Goal: Transaction & Acquisition: Book appointment/travel/reservation

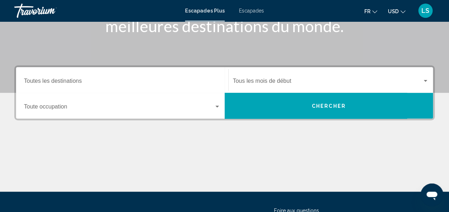
scroll to position [122, 0]
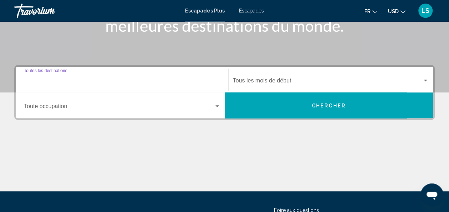
click at [174, 79] on input "Destination Toutes les destinations" at bounding box center [122, 82] width 196 height 6
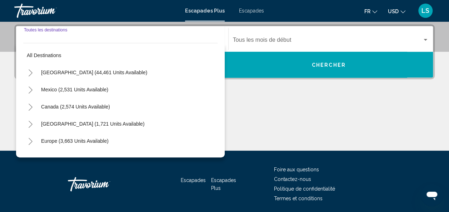
scroll to position [164, 0]
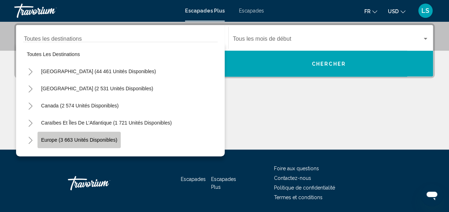
click at [100, 143] on button "Europe (3 663 unités disponibles)" at bounding box center [79, 140] width 83 height 16
type input "**********"
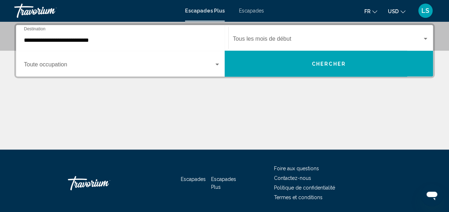
click at [302, 36] on div "Start Month Tous les mois de début" at bounding box center [331, 38] width 196 height 23
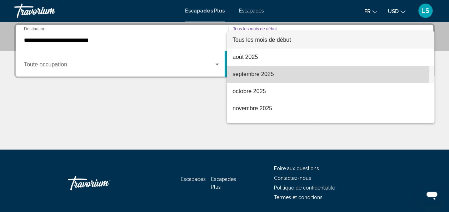
click at [278, 71] on span "septembre 2025" at bounding box center [331, 74] width 196 height 17
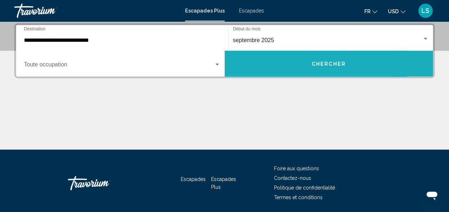
click at [278, 71] on button "Chercher" at bounding box center [329, 64] width 209 height 26
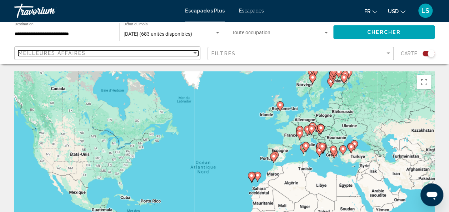
click at [180, 51] on div "Meilleures affaires" at bounding box center [105, 53] width 174 height 6
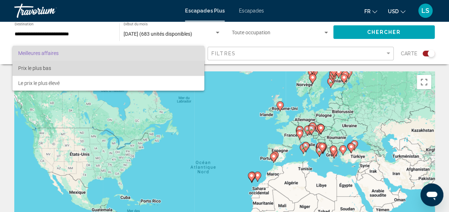
click at [161, 70] on span "Prix le plus bas" at bounding box center [108, 68] width 180 height 15
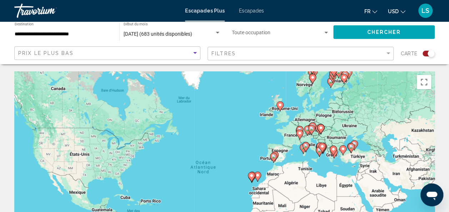
click at [374, 30] on span "Chercher" at bounding box center [384, 33] width 34 height 6
click at [248, 9] on span "Escapades" at bounding box center [251, 11] width 25 height 6
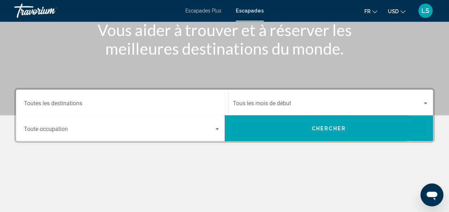
scroll to position [100, 0]
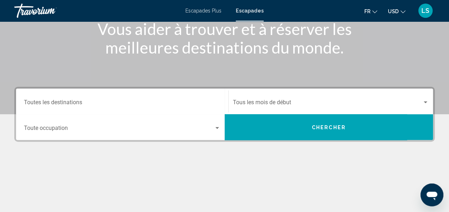
click at [285, 99] on div "Start Month Tous les mois de début" at bounding box center [331, 101] width 196 height 23
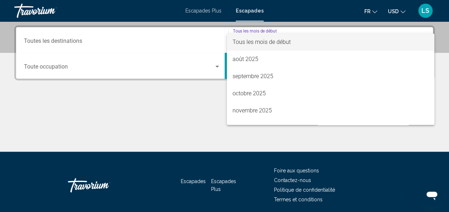
scroll to position [164, 0]
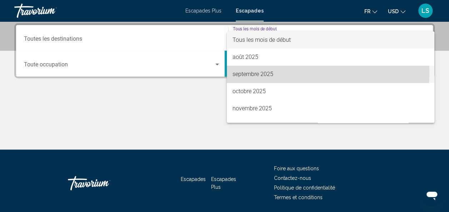
click at [273, 73] on font "septembre 2025" at bounding box center [253, 74] width 41 height 7
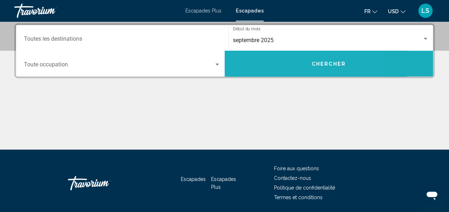
click at [272, 68] on button "Chercher" at bounding box center [329, 64] width 209 height 26
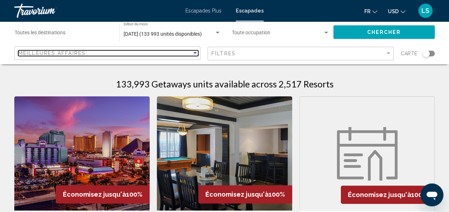
click at [193, 53] on div "Trier par" at bounding box center [195, 53] width 6 height 6
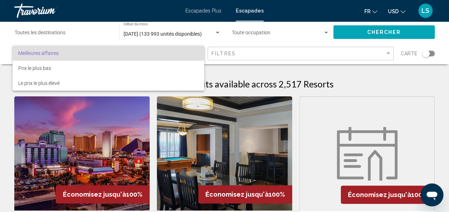
click at [102, 26] on div at bounding box center [224, 106] width 449 height 212
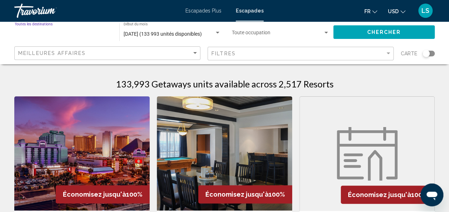
click at [44, 31] on input "Destination Toutes les destinations" at bounding box center [64, 34] width 98 height 6
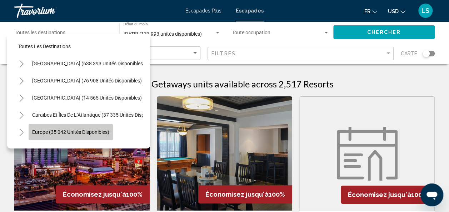
click at [51, 130] on span "Europe (35 042 unités disponibles)" at bounding box center [70, 132] width 77 height 6
type input "**********"
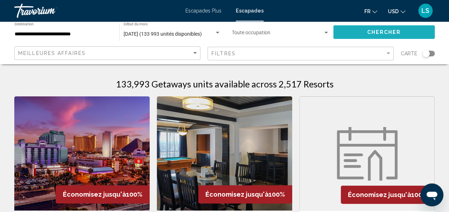
click at [352, 31] on button "Chercher" at bounding box center [383, 31] width 101 height 13
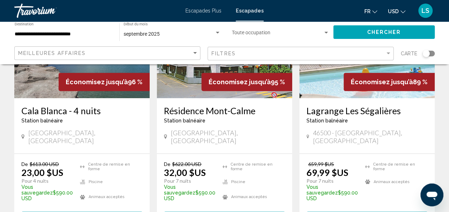
scroll to position [112, 0]
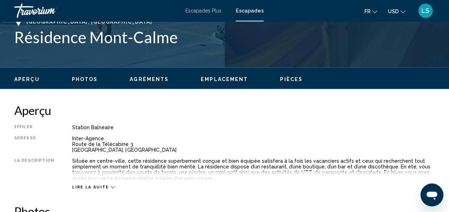
scroll to position [310, 0]
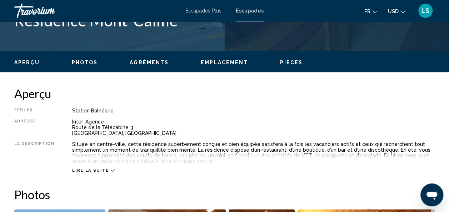
click at [102, 170] on span "Lire la suite" at bounding box center [90, 170] width 36 height 5
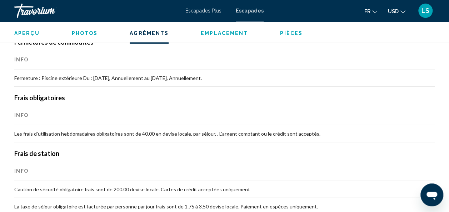
scroll to position [814, 0]
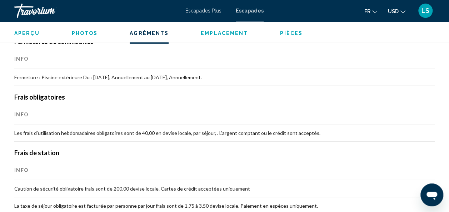
click at [168, 162] on th "Info" at bounding box center [224, 170] width 420 height 20
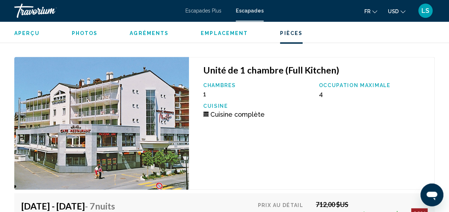
scroll to position [2029, 0]
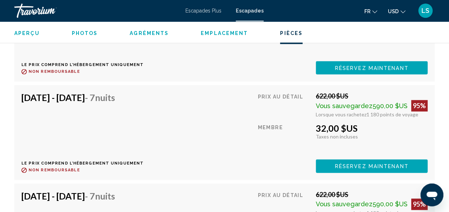
scroll to position [1790, 0]
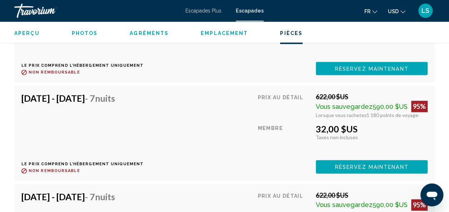
click at [338, 71] on span "Réservez maintenant" at bounding box center [372, 69] width 74 height 6
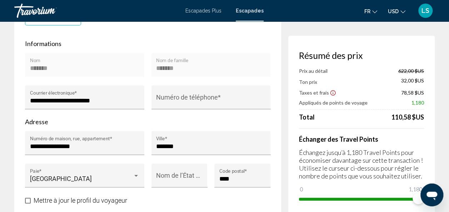
click at [332, 92] on icon "Afficher l’avis de non-responsabilité sur les taxes et les frais" at bounding box center [333, 93] width 6 height 6
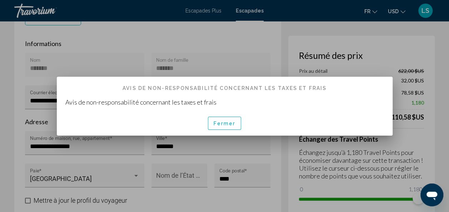
click at [362, 63] on div at bounding box center [224, 106] width 449 height 212
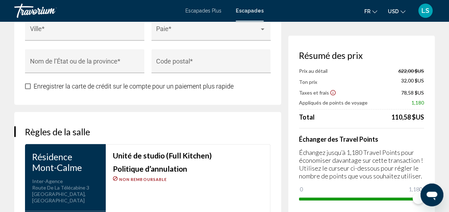
scroll to position [837, 0]
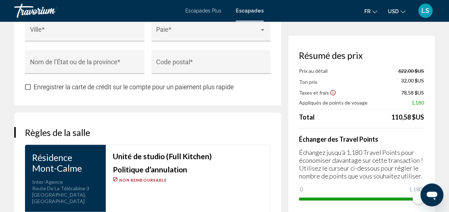
click at [355, 142] on h4 "Échanger des Travel Points" at bounding box center [361, 139] width 125 height 8
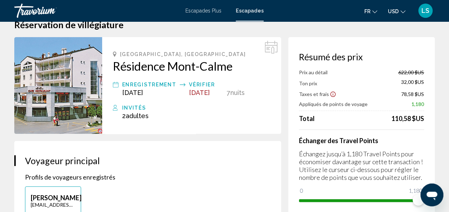
scroll to position [0, 0]
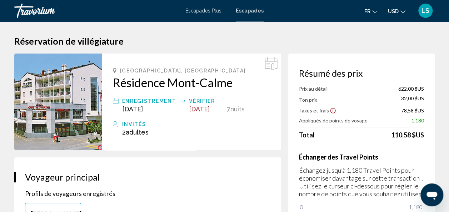
click at [193, 112] on span "20 sept. 2025" at bounding box center [199, 109] width 21 height 8
click at [129, 136] on span "Adultes" at bounding box center [137, 133] width 23 height 8
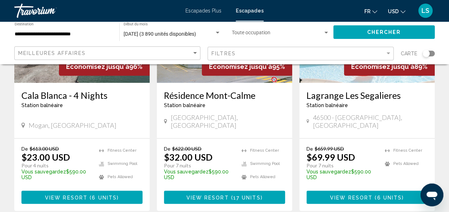
scroll to position [128, 0]
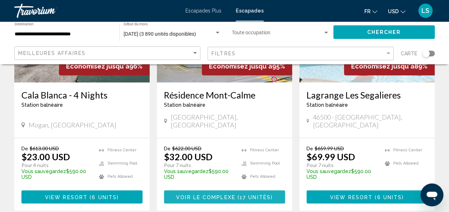
click at [214, 194] on span "Voir le complexe" at bounding box center [205, 197] width 59 height 6
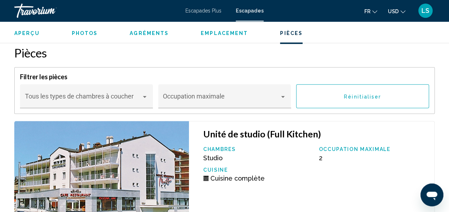
scroll to position [1520, 0]
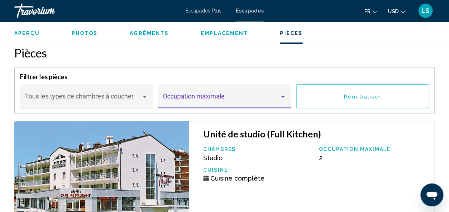
click at [231, 98] on span "Contenu principal" at bounding box center [221, 99] width 117 height 7
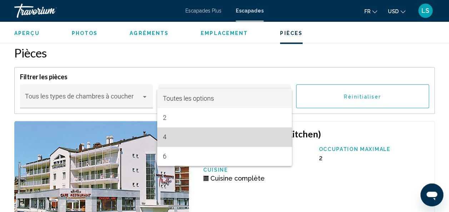
click at [200, 139] on span "4" at bounding box center [224, 137] width 123 height 19
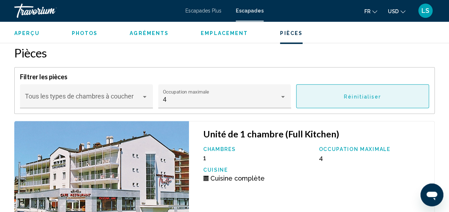
click at [339, 97] on button "Réinitialiser" at bounding box center [362, 96] width 133 height 24
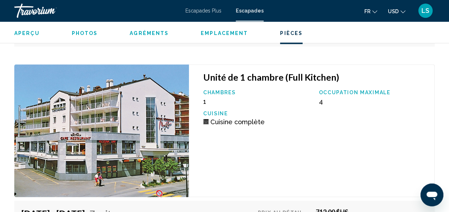
scroll to position [1921, 0]
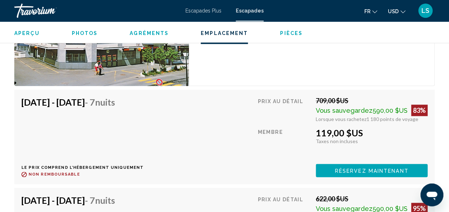
scroll to position [1693, 0]
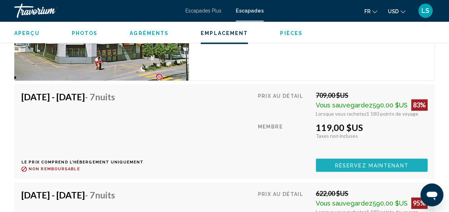
click at [343, 166] on span "Réservez maintenant" at bounding box center [372, 166] width 74 height 6
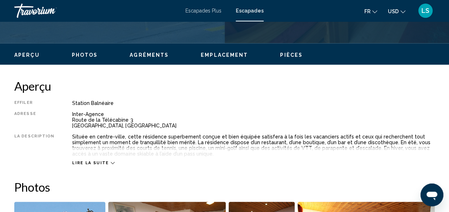
scroll to position [318, 0]
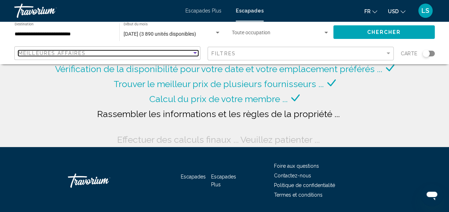
click at [148, 55] on div "Meilleures affaires" at bounding box center [105, 53] width 174 height 6
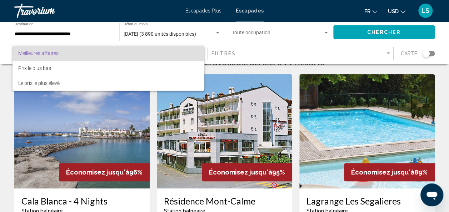
scroll to position [24, 0]
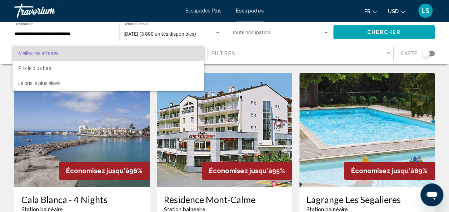
click at [241, 129] on div at bounding box center [224, 106] width 449 height 212
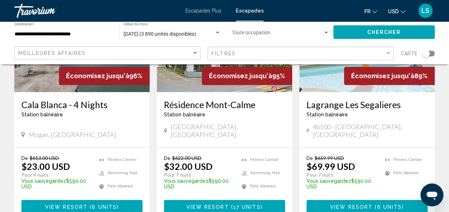
scroll to position [144, 0]
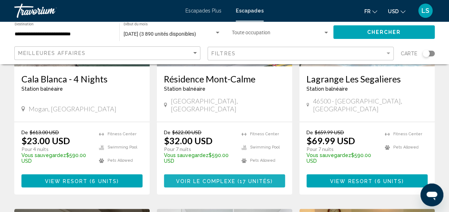
click at [222, 178] on span "Voir le complexe" at bounding box center [205, 181] width 59 height 6
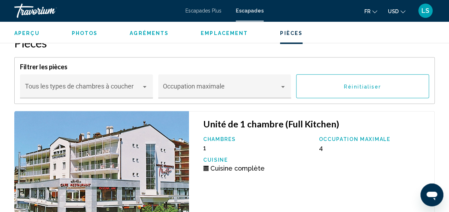
scroll to position [1526, 0]
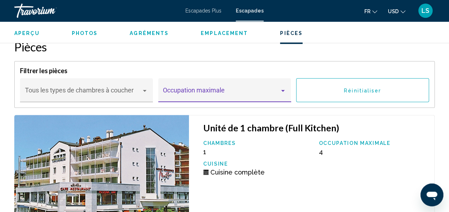
click at [217, 92] on span "Contenu principal" at bounding box center [221, 93] width 117 height 7
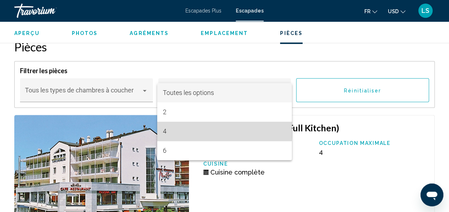
click at [205, 129] on span "4" at bounding box center [224, 131] width 123 height 19
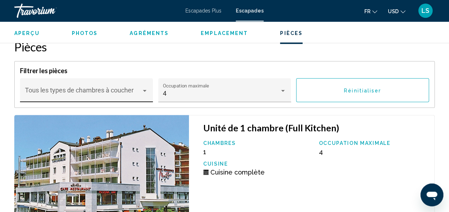
click at [134, 85] on div "Bedroom Types Tous les types de chambres à coucher" at bounding box center [86, 92] width 123 height 19
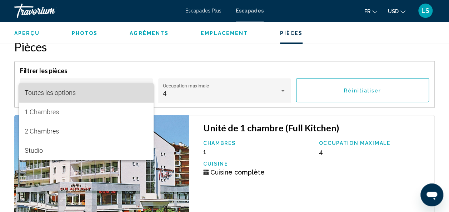
click at [134, 85] on span "Toutes les options" at bounding box center [86, 92] width 123 height 19
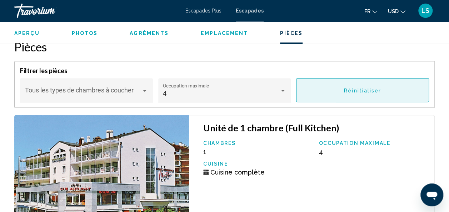
click at [338, 88] on button "Réinitialiser" at bounding box center [362, 90] width 133 height 24
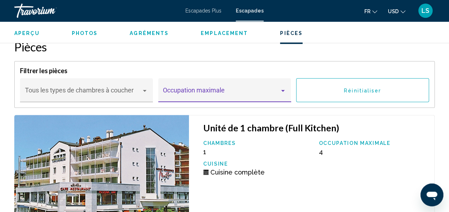
click at [274, 91] on span "Contenu principal" at bounding box center [221, 93] width 117 height 7
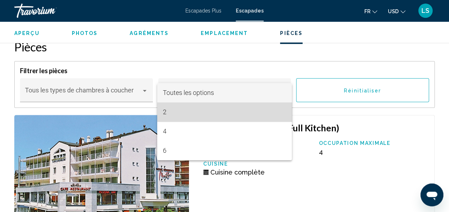
click at [244, 110] on span "2" at bounding box center [224, 112] width 123 height 19
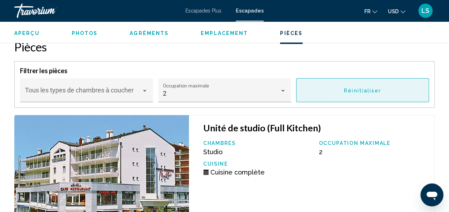
click at [335, 95] on button "Réinitialiser" at bounding box center [362, 90] width 133 height 24
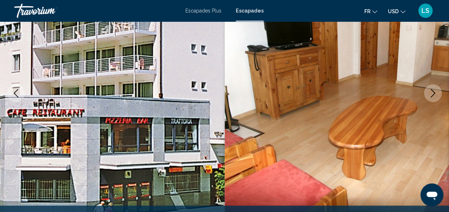
scroll to position [0, 0]
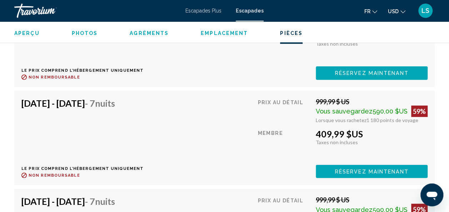
scroll to position [3609, 0]
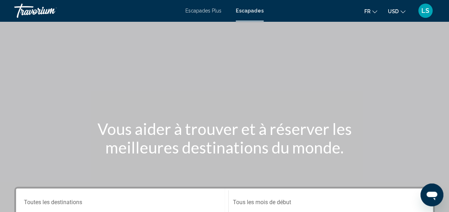
scroll to position [50, 0]
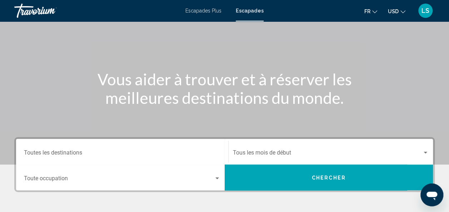
click at [108, 145] on div "Destination Toutes les destinations" at bounding box center [122, 152] width 196 height 23
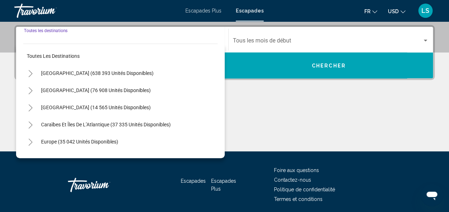
scroll to position [164, 0]
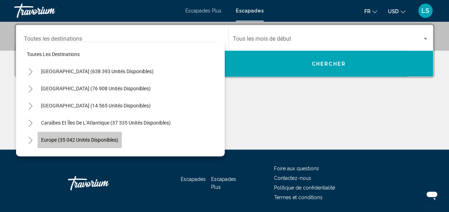
click at [94, 146] on button "Europe (35 042 unités disponibles)" at bounding box center [80, 140] width 84 height 16
type input "**********"
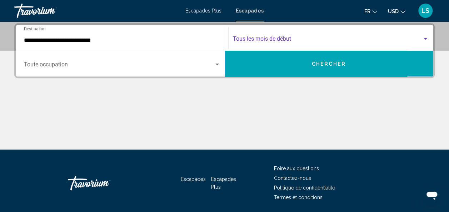
click at [257, 39] on span "Widget de recherche" at bounding box center [328, 40] width 190 height 6
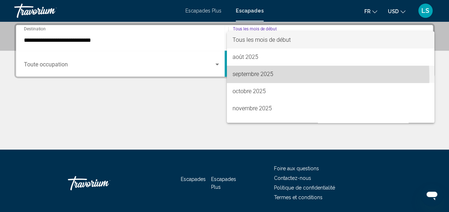
click at [255, 77] on font "septembre 2025" at bounding box center [253, 74] width 41 height 7
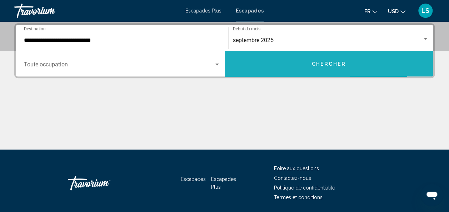
click at [255, 66] on button "Chercher" at bounding box center [329, 64] width 209 height 26
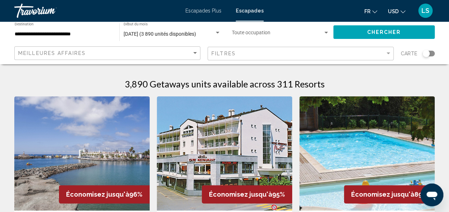
click at [233, 134] on img "Contenu principal" at bounding box center [224, 153] width 135 height 114
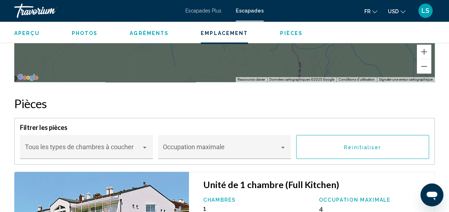
scroll to position [1469, 0]
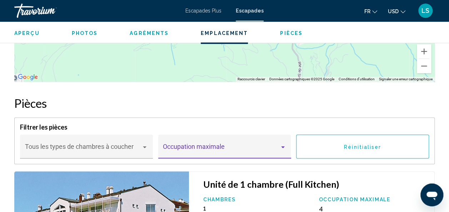
click at [210, 147] on span "Contenu principal" at bounding box center [221, 149] width 117 height 7
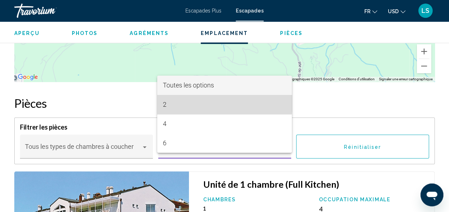
click at [199, 102] on span "2" at bounding box center [224, 104] width 123 height 19
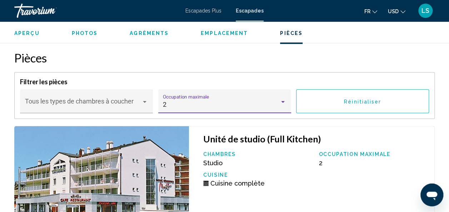
scroll to position [1514, 0]
click at [160, 170] on img "Contenu principal" at bounding box center [101, 192] width 175 height 133
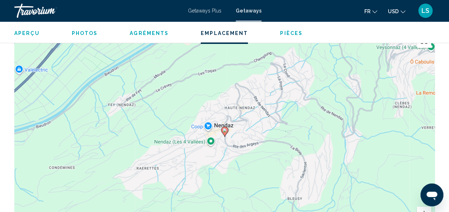
scroll to position [1289, 0]
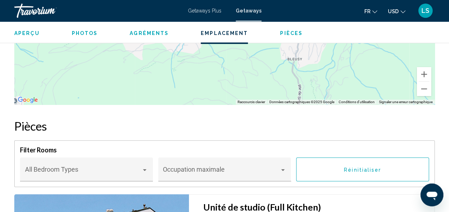
scroll to position [1446, 0]
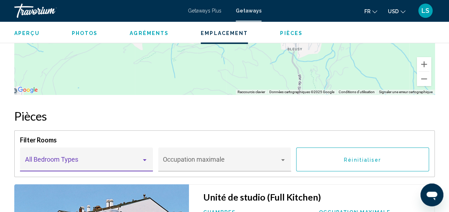
click at [144, 161] on div "Main content" at bounding box center [144, 160] width 6 height 6
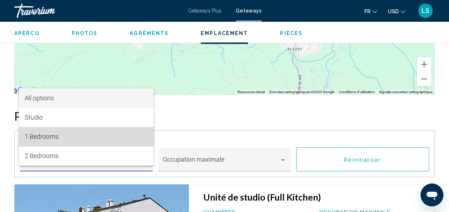
click at [135, 140] on span "1 Bedrooms" at bounding box center [86, 136] width 123 height 19
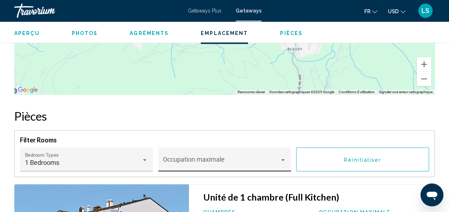
click at [268, 155] on div "Occupation maximale" at bounding box center [224, 162] width 123 height 19
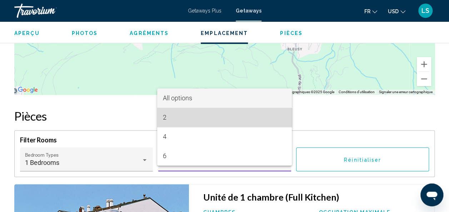
click at [253, 119] on span "2" at bounding box center [224, 117] width 123 height 19
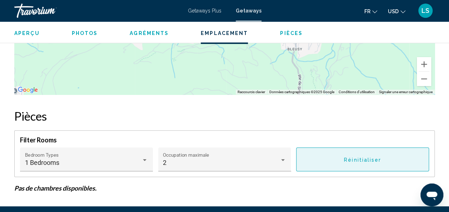
click at [344, 159] on button "Réinitialiser" at bounding box center [362, 160] width 133 height 24
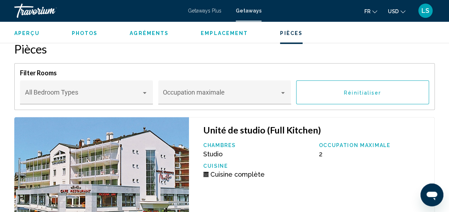
scroll to position [1507, 0]
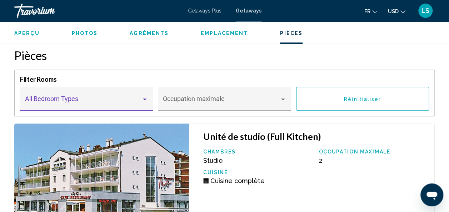
click at [135, 103] on span "Main content" at bounding box center [83, 102] width 117 height 7
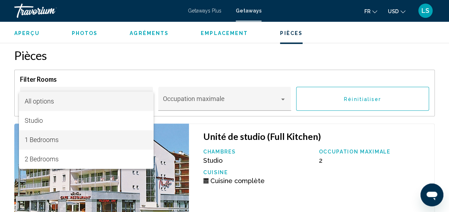
click at [112, 135] on span "1 Bedrooms" at bounding box center [86, 139] width 123 height 19
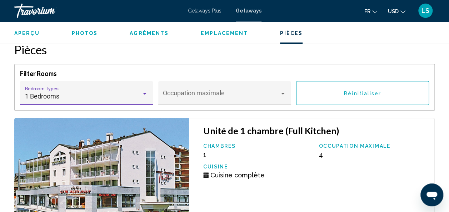
scroll to position [1513, 0]
click at [133, 89] on div "1 Bedrooms Bedroom Types All Bedroom Types" at bounding box center [86, 95] width 123 height 19
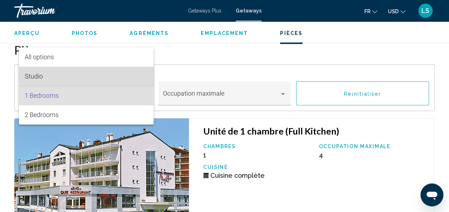
click at [125, 76] on span "Studio" at bounding box center [86, 76] width 123 height 19
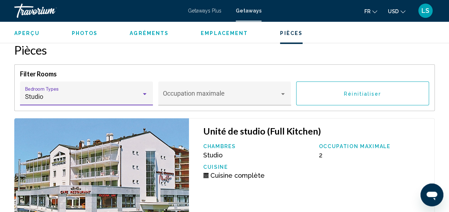
click at [324, 90] on button "Réinitialiser" at bounding box center [362, 93] width 133 height 24
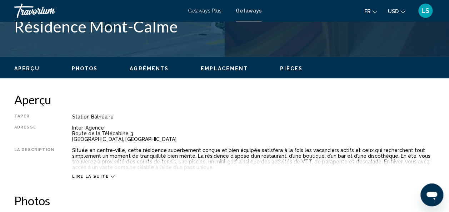
scroll to position [304, 0]
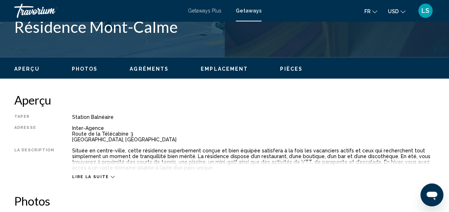
click at [103, 175] on span "Lire la suite" at bounding box center [90, 177] width 36 height 5
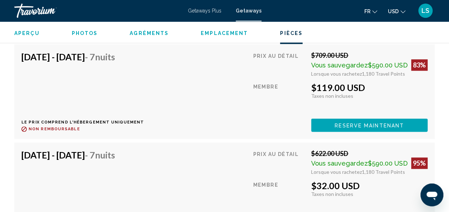
scroll to position [1723, 0]
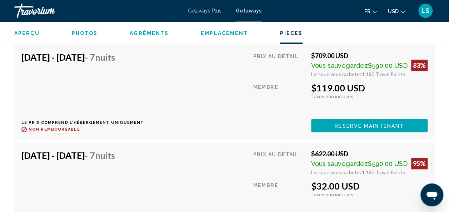
click at [398, 11] on span "USD" at bounding box center [393, 12] width 11 height 6
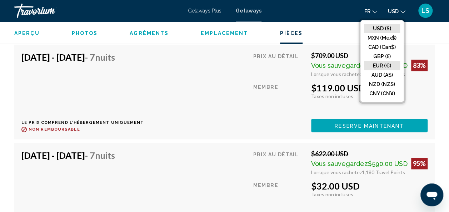
click at [385, 65] on button "EUR (€)" at bounding box center [382, 65] width 36 height 9
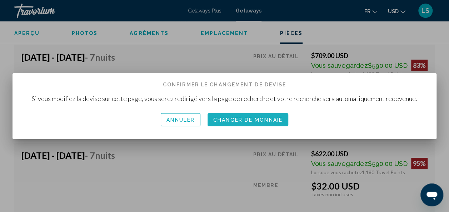
click at [252, 119] on span "Changer de monnaie" at bounding box center [247, 120] width 69 height 6
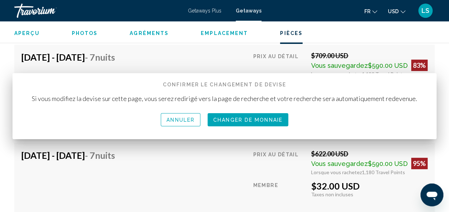
scroll to position [1723, 0]
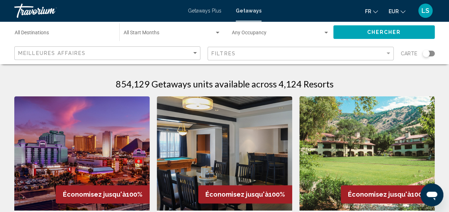
click at [93, 26] on div "Destination All Destinations" at bounding box center [64, 33] width 98 height 20
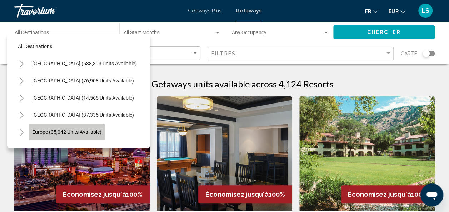
click at [74, 127] on button "Europe (35,042 units available)" at bounding box center [67, 132] width 76 height 16
type input "**********"
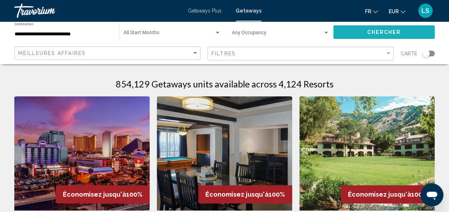
click at [361, 26] on button "Chercher" at bounding box center [383, 31] width 101 height 13
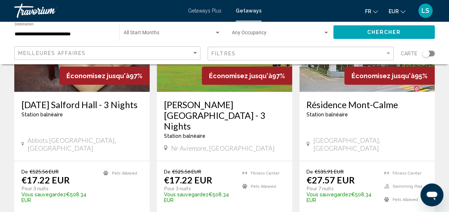
scroll to position [666, 0]
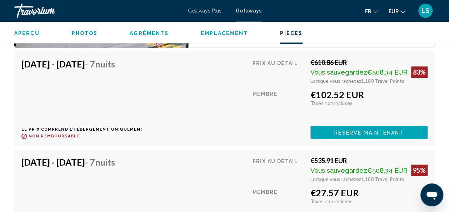
scroll to position [1700, 0]
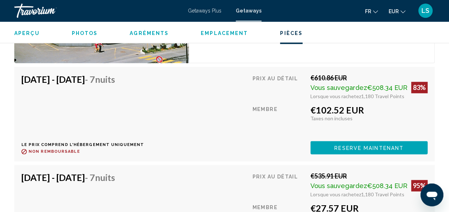
click at [362, 180] on div "Vous sauvegardez €508.34 EUR 95%" at bounding box center [368, 185] width 117 height 11
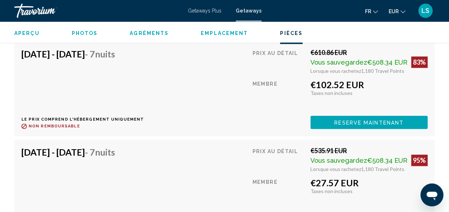
scroll to position [1726, 0]
click at [279, 144] on div "Sep 27, 2025 - Oct 4, 2025 - 7 nuits Le prix comprend l'hébergement uniquement …" at bounding box center [224, 186] width 420 height 95
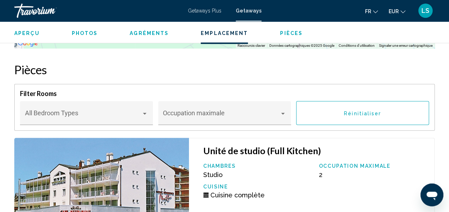
scroll to position [1479, 0]
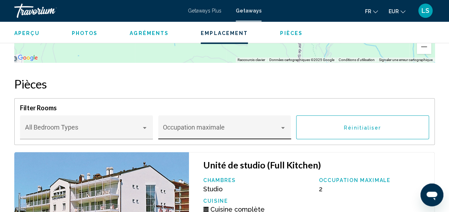
click at [231, 127] on span "Main content" at bounding box center [221, 130] width 117 height 7
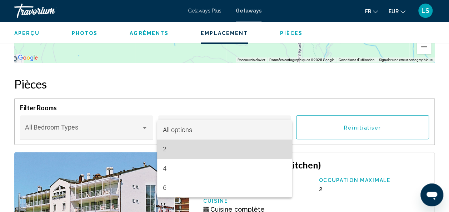
click at [213, 143] on span "2" at bounding box center [224, 149] width 123 height 19
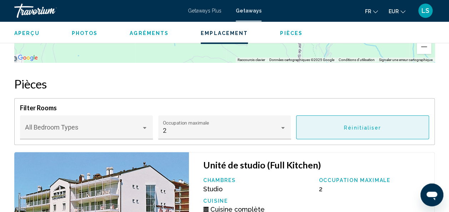
click at [366, 123] on button "Réinitialiser" at bounding box center [362, 127] width 133 height 24
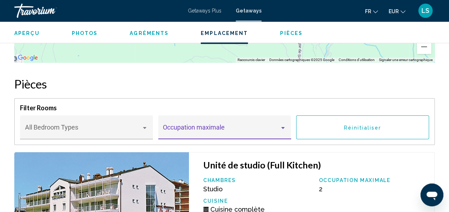
click at [278, 128] on span "Main content" at bounding box center [221, 130] width 117 height 7
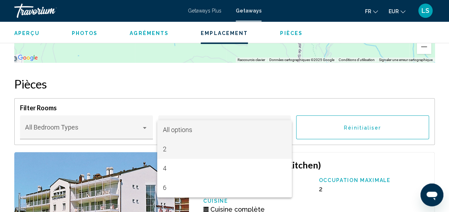
click at [255, 147] on span "2" at bounding box center [224, 149] width 123 height 19
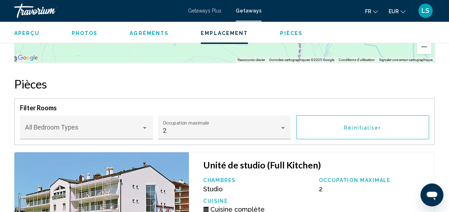
drag, startPoint x: 255, startPoint y: 147, endPoint x: 339, endPoint y: 158, distance: 85.4
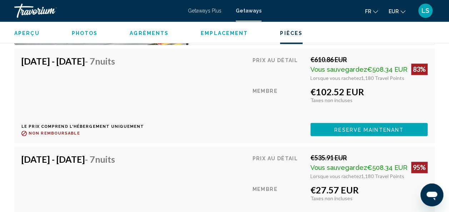
scroll to position [1719, 0]
click at [339, 158] on div "€535.91 EUR" at bounding box center [368, 158] width 117 height 8
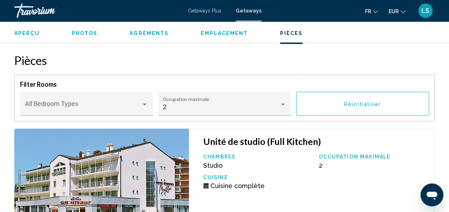
scroll to position [1502, 0]
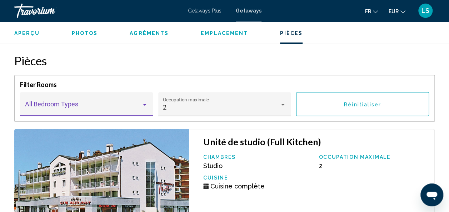
click at [147, 104] on div "Main content" at bounding box center [144, 105] width 6 height 6
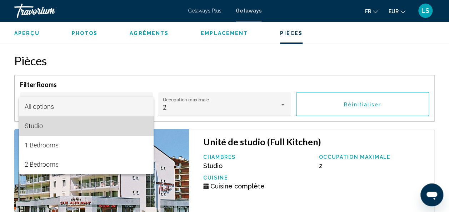
click at [118, 123] on span "Studio" at bounding box center [86, 125] width 123 height 19
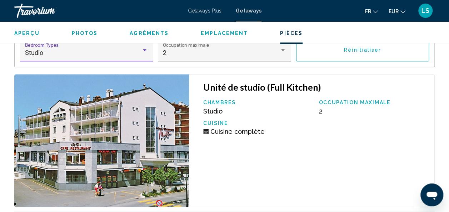
scroll to position [1556, 0]
click at [144, 48] on div "Main content" at bounding box center [144, 51] width 6 height 6
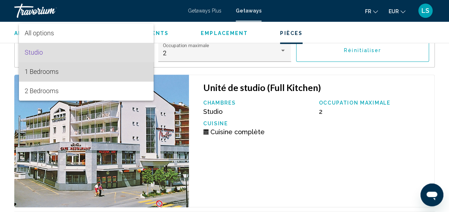
click at [126, 74] on span "1 Bedrooms" at bounding box center [86, 71] width 123 height 19
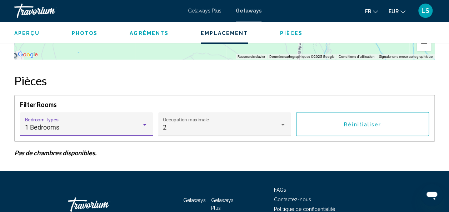
scroll to position [1481, 0]
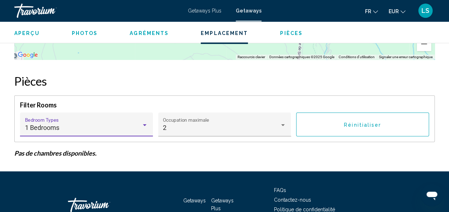
click at [144, 124] on div "Main content" at bounding box center [145, 125] width 4 height 2
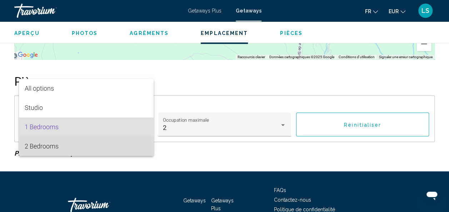
click at [121, 146] on span "2 Bedrooms" at bounding box center [86, 146] width 123 height 19
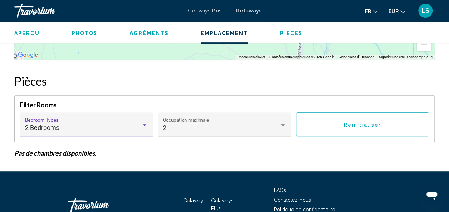
click at [143, 125] on div "Main content" at bounding box center [145, 125] width 4 height 2
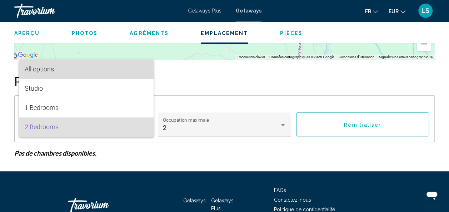
click at [122, 70] on span "All options" at bounding box center [86, 69] width 123 height 19
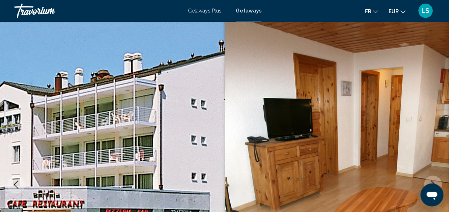
scroll to position [0, 0]
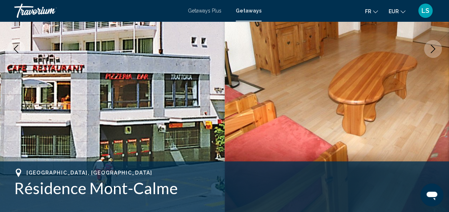
scroll to position [137, 0]
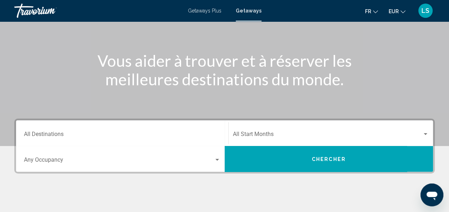
scroll to position [69, 0]
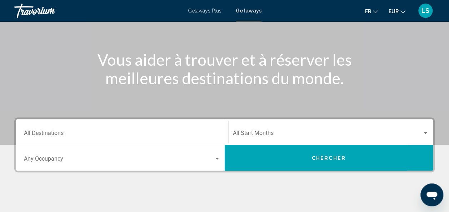
click at [105, 128] on div "Destination All Destinations" at bounding box center [122, 132] width 196 height 23
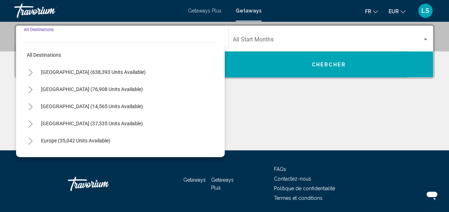
scroll to position [164, 0]
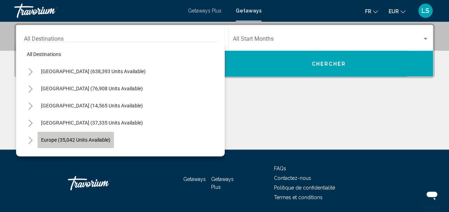
click at [95, 139] on span "Europe (35,042 units available)" at bounding box center [75, 140] width 69 height 6
type input "**********"
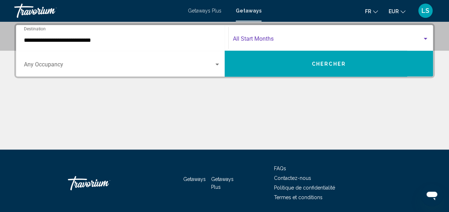
click at [244, 39] on span "Search widget" at bounding box center [328, 40] width 190 height 6
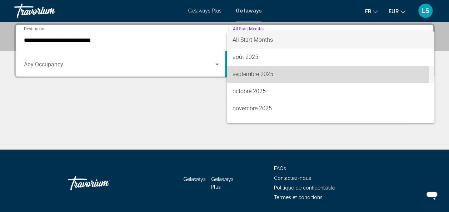
click at [241, 75] on span "septembre 2025" at bounding box center [331, 74] width 196 height 17
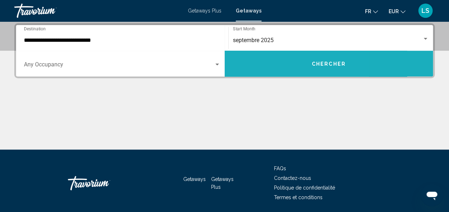
click at [265, 61] on button "Chercher" at bounding box center [329, 64] width 209 height 26
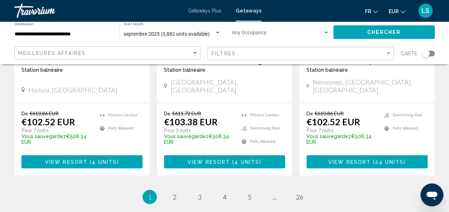
scroll to position [966, 0]
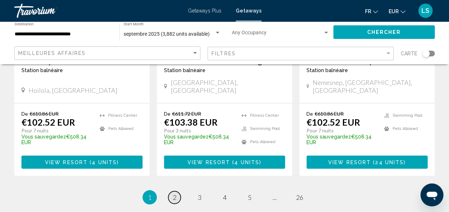
click at [171, 191] on link "page 2" at bounding box center [174, 197] width 13 height 13
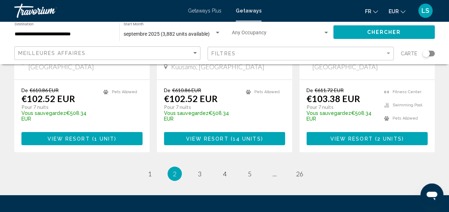
scroll to position [1011, 0]
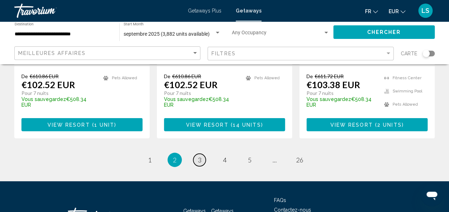
click at [200, 156] on span "3" at bounding box center [200, 160] width 4 height 8
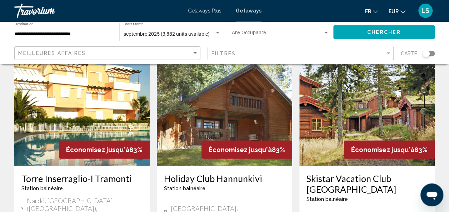
scroll to position [1011, 0]
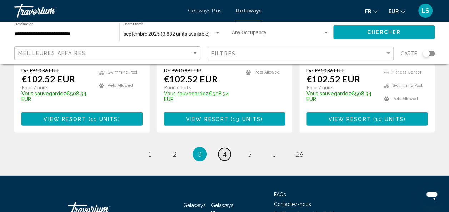
click at [221, 148] on link "page 4" at bounding box center [224, 154] width 13 height 13
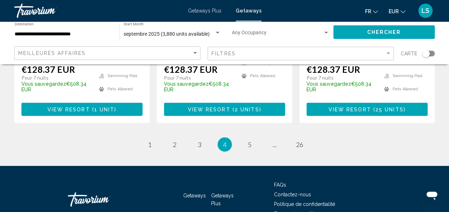
scroll to position [1017, 0]
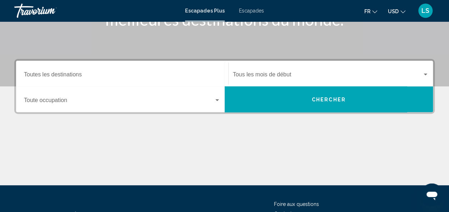
scroll to position [131, 0]
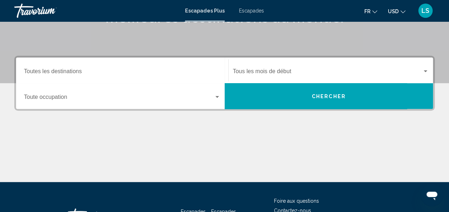
click at [186, 66] on div "Destination Toutes les destinations" at bounding box center [122, 70] width 196 height 23
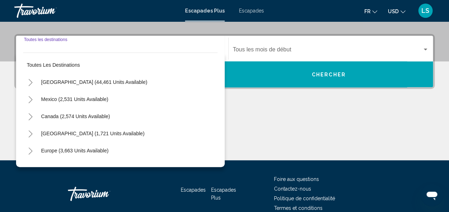
scroll to position [164, 0]
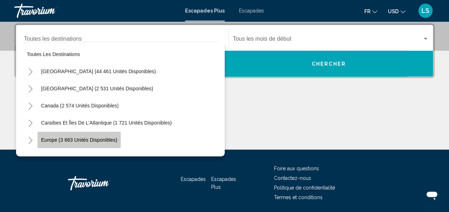
click at [99, 139] on span "Europe (3 663 unités disponibles)" at bounding box center [79, 140] width 76 height 6
type input "**********"
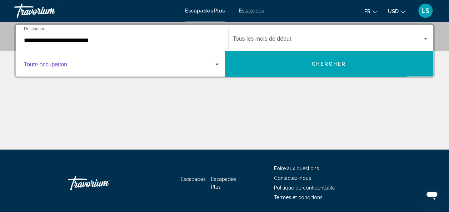
click at [134, 64] on span "Widget de recherche" at bounding box center [119, 66] width 190 height 6
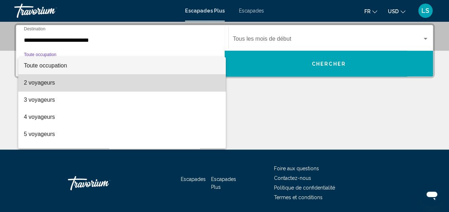
click at [122, 76] on span "2 voyageurs" at bounding box center [122, 82] width 196 height 17
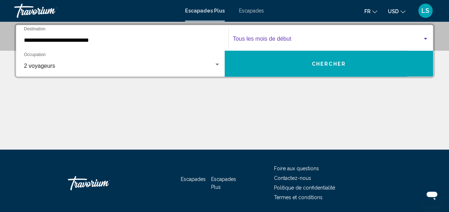
click at [253, 38] on span "Widget de recherche" at bounding box center [328, 40] width 190 height 6
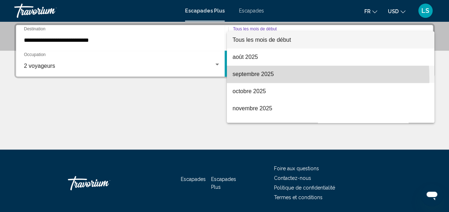
click at [251, 79] on span "septembre 2025" at bounding box center [331, 74] width 196 height 17
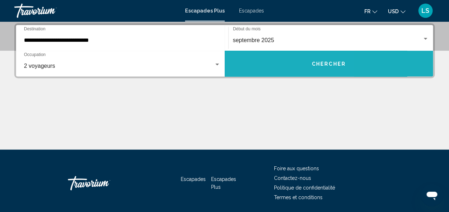
click at [258, 61] on button "Chercher" at bounding box center [329, 64] width 209 height 26
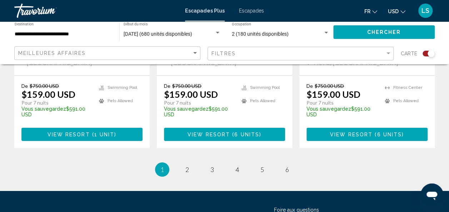
scroll to position [1211, 0]
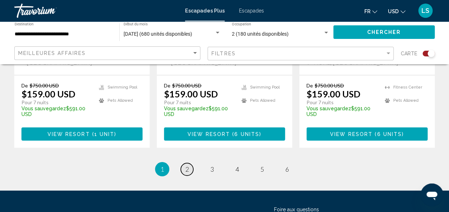
click at [185, 165] on span "2" at bounding box center [187, 169] width 4 height 8
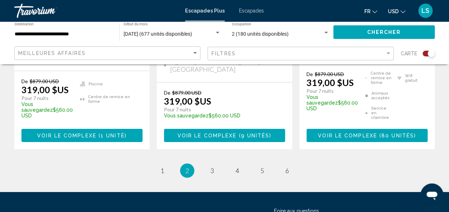
scroll to position [1244, 0]
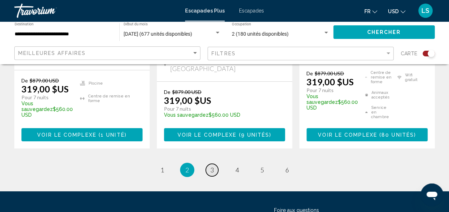
click at [209, 164] on link "page 3" at bounding box center [212, 170] width 13 height 13
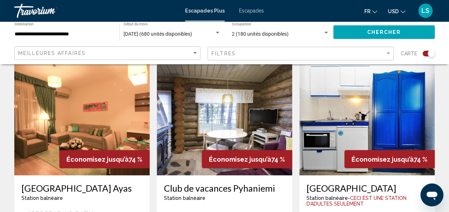
scroll to position [531, 0]
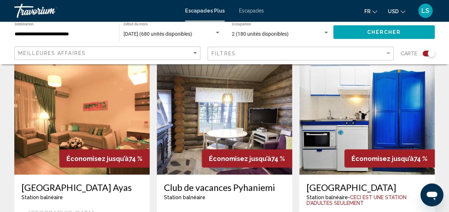
click at [209, 149] on div "Économisez jusqu’à 74 %" at bounding box center [247, 158] width 90 height 18
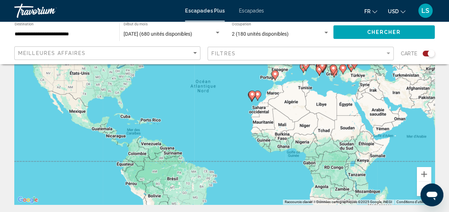
scroll to position [0, 0]
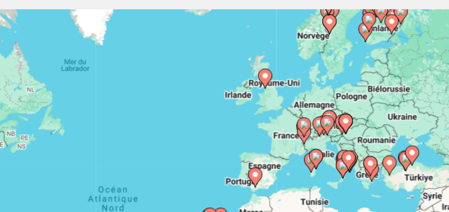
click at [308, 130] on gmp-advanced-marker "Contenu principal" at bounding box center [311, 130] width 7 height 11
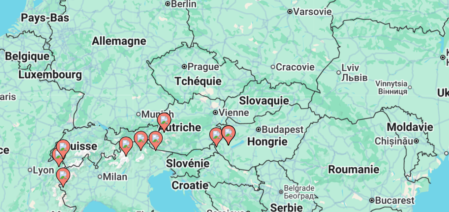
click at [176, 177] on image "Contenu principal" at bounding box center [178, 176] width 4 height 4
type input "**********"
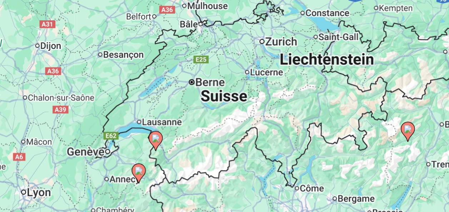
click at [225, 173] on image "Contenu principal" at bounding box center [225, 172] width 4 height 4
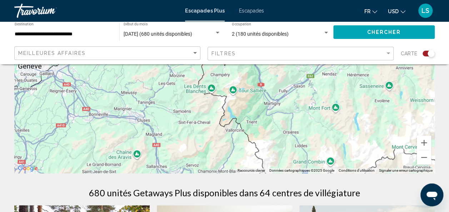
scroll to position [112, 0]
click at [429, 163] on button "Zoom arrière" at bounding box center [424, 158] width 14 height 14
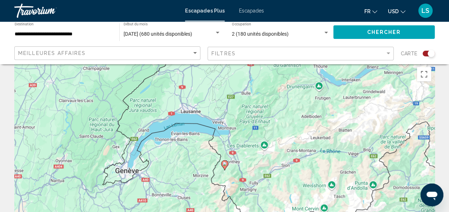
scroll to position [0, 0]
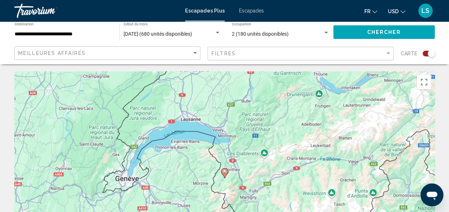
click at [223, 171] on image "Contenu principal" at bounding box center [225, 172] width 4 height 4
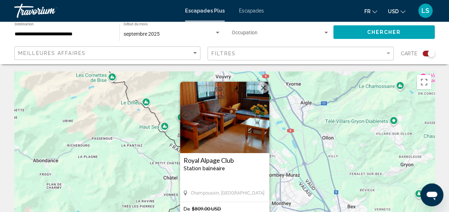
click at [264, 87] on button "Fermer" at bounding box center [263, 88] width 11 height 11
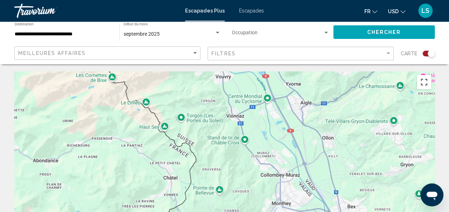
click at [424, 78] on button "Passer en plein écran" at bounding box center [424, 82] width 14 height 14
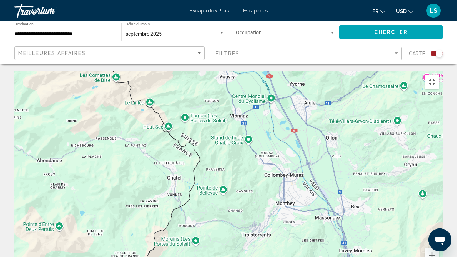
click at [278, 158] on div "Pour activer le glissement avec le clavier, appuyez sur Alt+Entrée. Une fois ce…" at bounding box center [228, 178] width 429 height 214
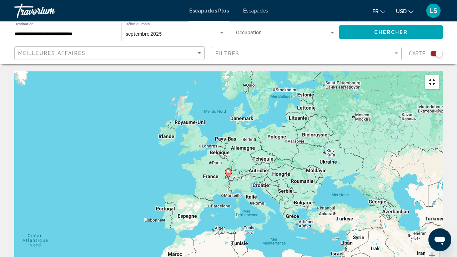
click at [439, 75] on button "Passer en plein écran" at bounding box center [432, 82] width 14 height 14
